Goal: Task Accomplishment & Management: Use online tool/utility

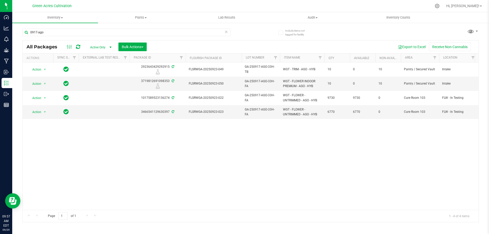
click at [307, 147] on div "Action Action Edit attributes Global inventory Locate package Package audit log…" at bounding box center [251, 135] width 456 height 147
click at [376, 145] on div "Action Action Edit attributes Global inventory Locate package Package audit log…" at bounding box center [251, 135] width 456 height 147
click at [469, 6] on span "Hi, [PERSON_NAME]!" at bounding box center [462, 6] width 33 height 4
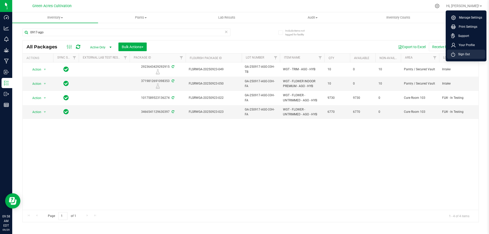
click at [457, 55] on span "Sign Out" at bounding box center [462, 54] width 15 height 5
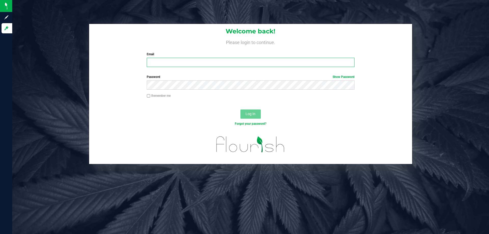
click at [201, 63] on input "Email" at bounding box center [251, 62] width 208 height 9
type input "[EMAIL_ADDRESS][DOMAIN_NAME]"
click at [240, 110] on button "Log In" at bounding box center [250, 114] width 20 height 9
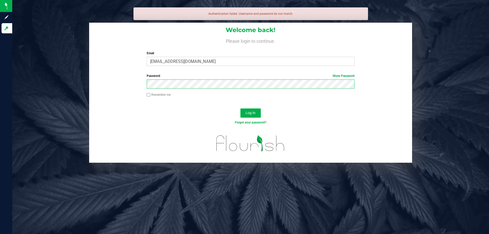
click at [240, 108] on button "Log In" at bounding box center [250, 112] width 20 height 9
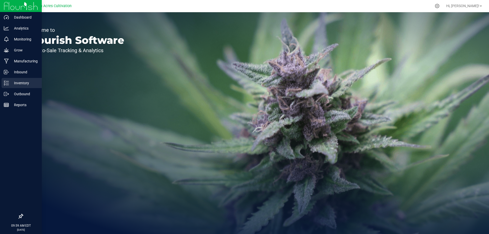
click at [19, 82] on p "Inventory" at bounding box center [24, 83] width 31 height 6
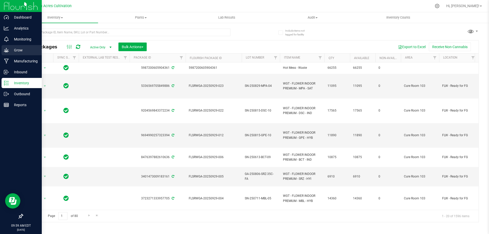
click at [7, 51] on icon at bounding box center [6, 50] width 5 height 5
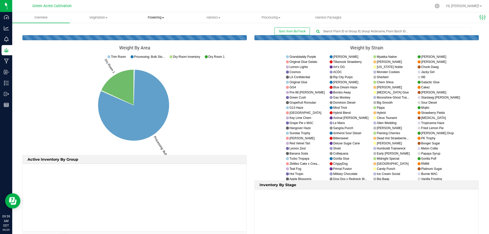
click at [154, 16] on span "Flowering" at bounding box center [156, 17] width 57 height 5
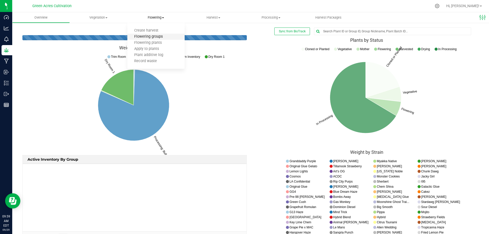
click at [153, 37] on span "Flowering groups" at bounding box center [148, 37] width 42 height 4
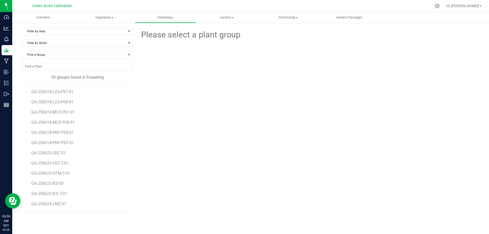
scroll to position [60, 0]
click at [59, 173] on span "GA-250623-IED-01" at bounding box center [48, 174] width 35 height 5
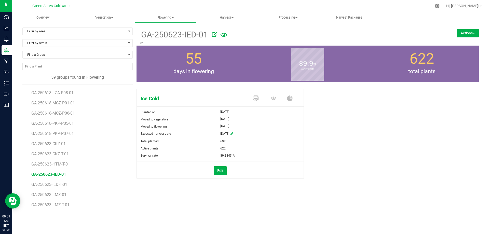
click at [463, 35] on button "Actions" at bounding box center [468, 33] width 22 height 8
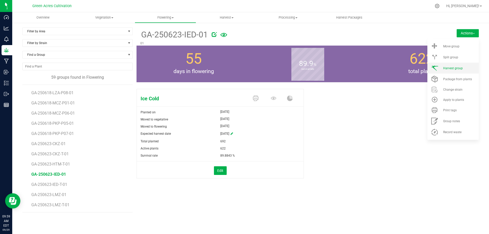
click at [447, 64] on li "Harvest group" at bounding box center [452, 68] width 51 height 11
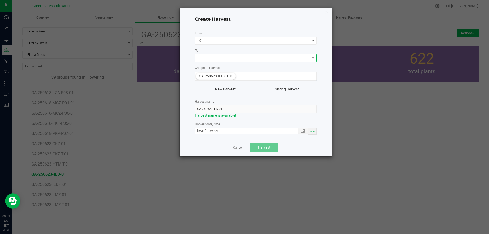
click at [211, 58] on span at bounding box center [252, 58] width 115 height 7
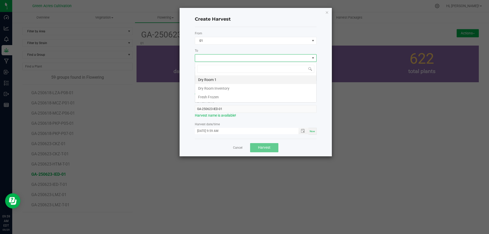
scroll to position [8, 122]
click at [214, 79] on li "Dry Room 1" at bounding box center [255, 79] width 121 height 9
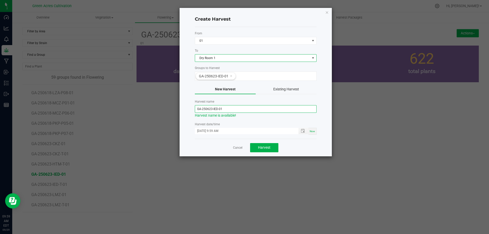
click at [211, 110] on input "GA-250623-IED-01" at bounding box center [256, 109] width 122 height 8
type input "GA-250929-IED-01"
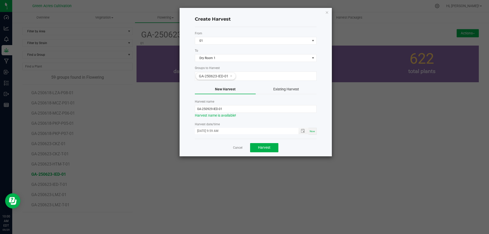
click at [282, 122] on label "Harvest date/time" at bounding box center [256, 124] width 122 height 5
click at [267, 148] on span "Harvest" at bounding box center [264, 147] width 12 height 4
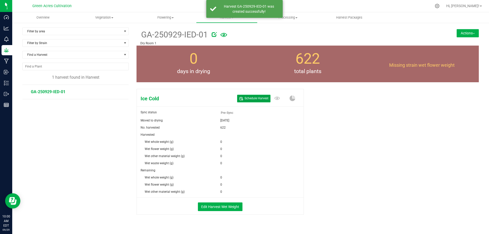
click at [257, 99] on span "Schedule Harvest" at bounding box center [257, 98] width 24 height 4
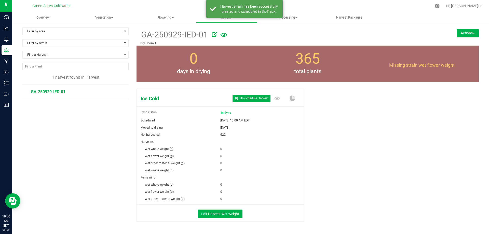
scroll to position [17, 0]
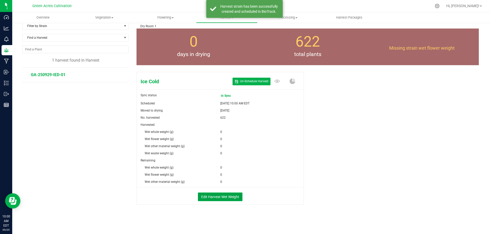
click at [219, 197] on button "Edit Harvest Wet Weight" at bounding box center [220, 197] width 45 height 9
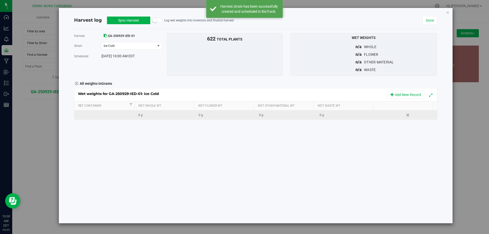
click at [226, 117] on div "0 g" at bounding box center [227, 115] width 57 height 5
click at [212, 116] on div "0 g" at bounding box center [227, 115] width 57 height 5
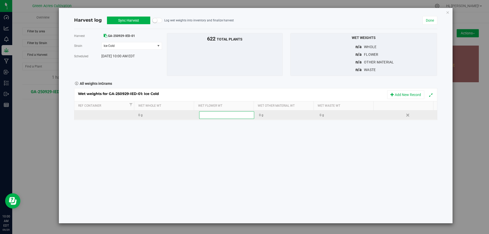
type input "116370"
click at [335, 113] on div "Loading... Wet weights for GA-250929-IED-01: Ice Cold Add New Record Ref Contai…" at bounding box center [255, 104] width 363 height 32
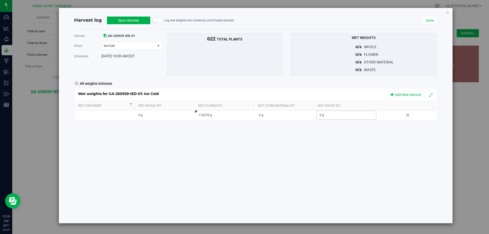
click at [324, 116] on div "0 g" at bounding box center [348, 115] width 57 height 5
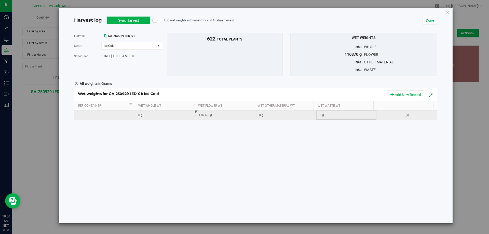
click at [333, 115] on div "0 g" at bounding box center [348, 115] width 57 height 5
type input "59520"
click at [325, 155] on div "Harvest GA-250929-IED-01 [GEOGRAPHIC_DATA] Ice Cold Select strain Ice Cold Sche…" at bounding box center [255, 126] width 363 height 194
click at [136, 22] on button "Sync Harvest" at bounding box center [128, 21] width 43 height 8
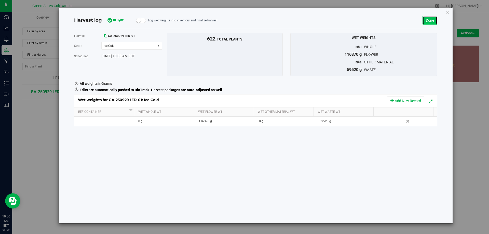
click at [428, 21] on link "Done" at bounding box center [430, 20] width 15 height 9
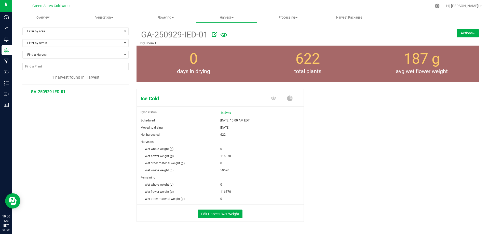
click at [457, 34] on button "Actions" at bounding box center [468, 33] width 22 height 8
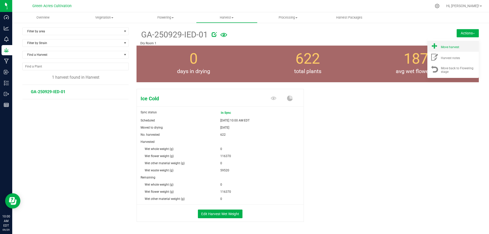
click at [450, 48] on span "Move harvest" at bounding box center [450, 47] width 18 height 4
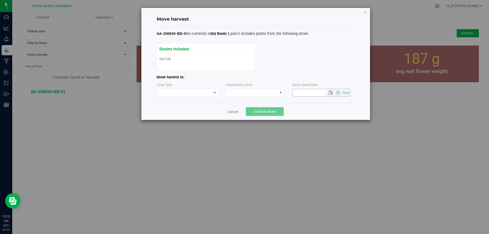
type input "[DATE] 10:00 AM"
click at [266, 89] on span at bounding box center [252, 92] width 51 height 7
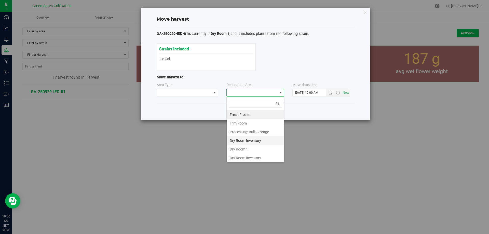
scroll to position [8, 58]
click at [254, 146] on li "Dry Room 1" at bounding box center [255, 149] width 57 height 9
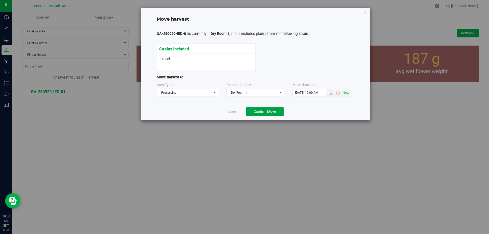
click at [271, 112] on span "Confirm Move" at bounding box center [265, 112] width 22 height 4
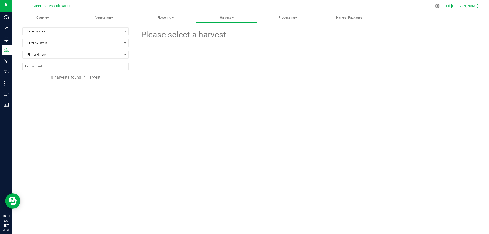
click at [467, 6] on span "Hi, [PERSON_NAME]!" at bounding box center [462, 6] width 33 height 4
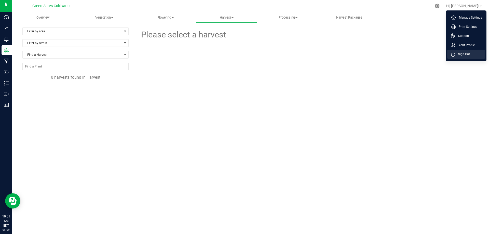
click at [463, 56] on span "Sign Out" at bounding box center [462, 54] width 15 height 5
